Goal: Download file/media

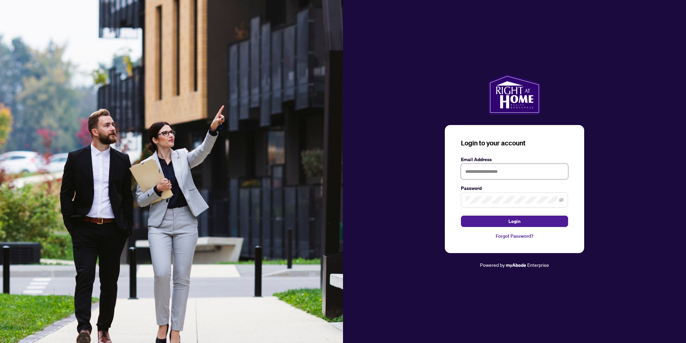
click at [472, 169] on input "text" at bounding box center [514, 171] width 107 height 15
type input "**********"
click at [461, 216] on button "Login" at bounding box center [514, 221] width 107 height 11
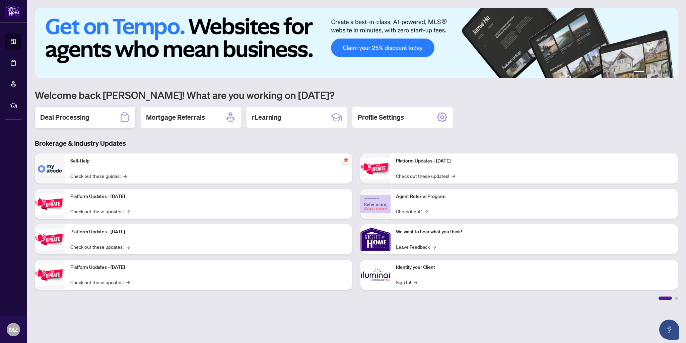
click at [78, 111] on div "Deal Processing" at bounding box center [85, 117] width 100 height 21
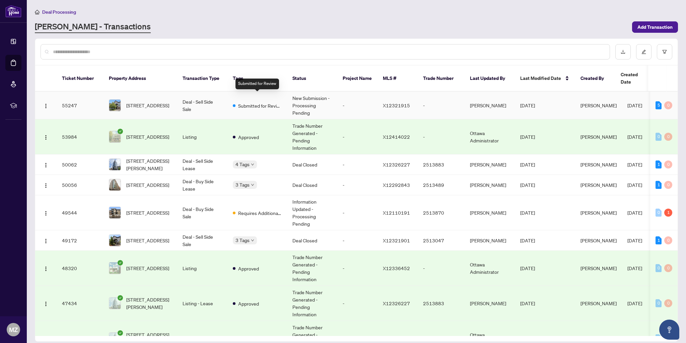
click at [279, 102] on span "Submitted for Review" at bounding box center [260, 105] width 44 height 7
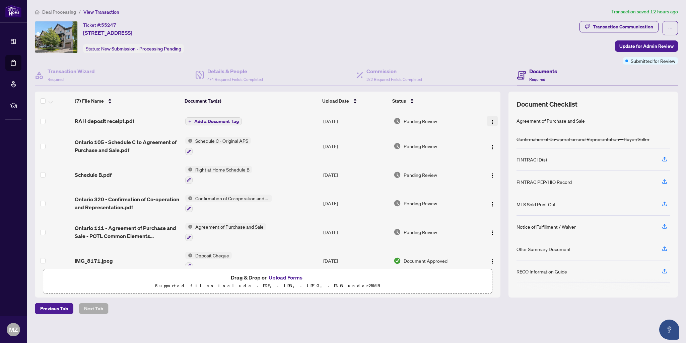
click at [490, 120] on img "button" at bounding box center [491, 122] width 5 height 5
click at [503, 154] on span "Download" at bounding box center [522, 154] width 64 height 7
